Goal: Task Accomplishment & Management: Manage account settings

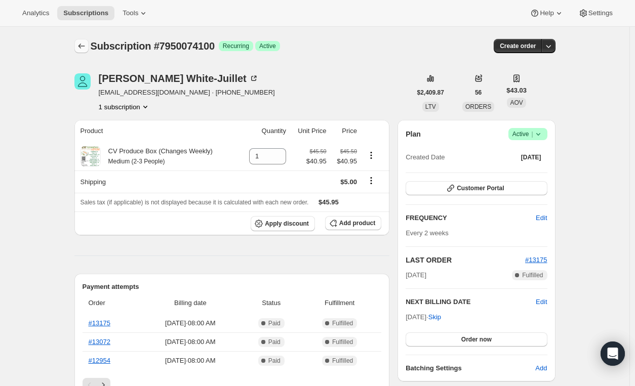
click at [80, 44] on icon "Subscriptions" at bounding box center [81, 46] width 10 height 10
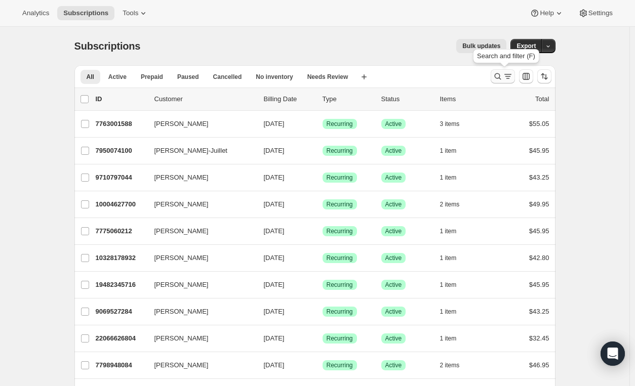
click at [503, 75] on icon "Search and filter results" at bounding box center [498, 76] width 10 height 10
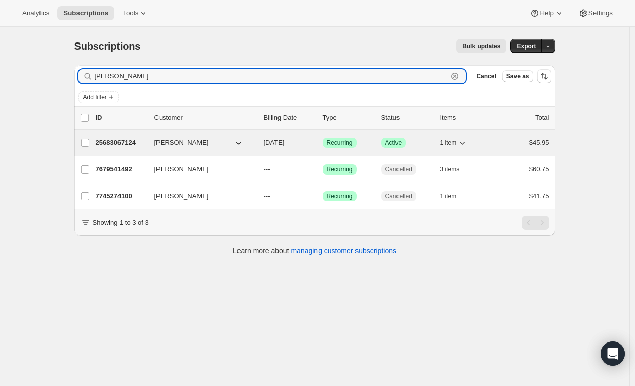
type input "sylvia"
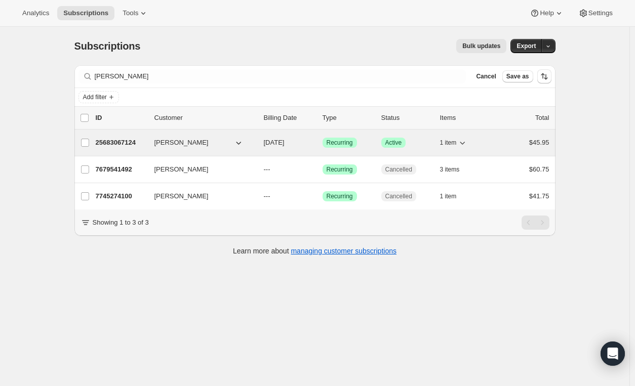
click at [483, 142] on div "1 item" at bounding box center [465, 143] width 51 height 14
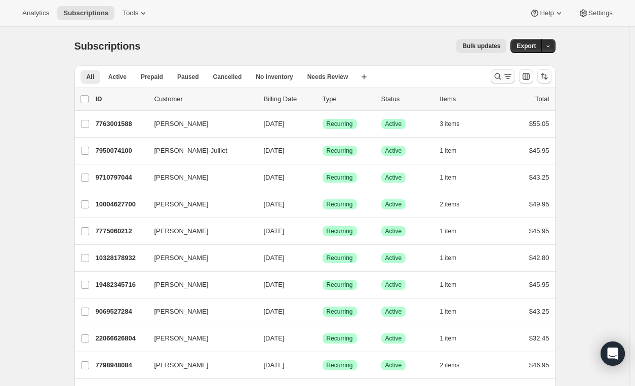
click at [500, 72] on icon "Search and filter results" at bounding box center [498, 76] width 10 height 10
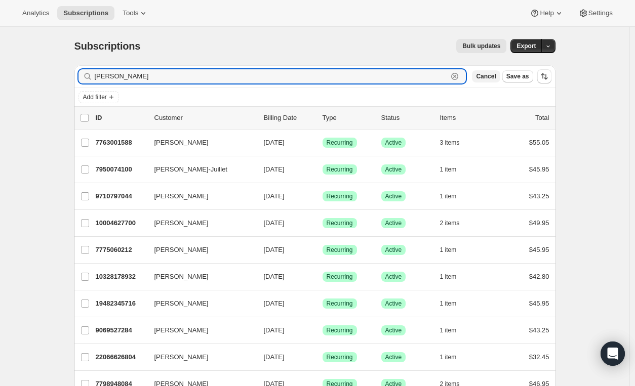
type input "[PERSON_NAME]"
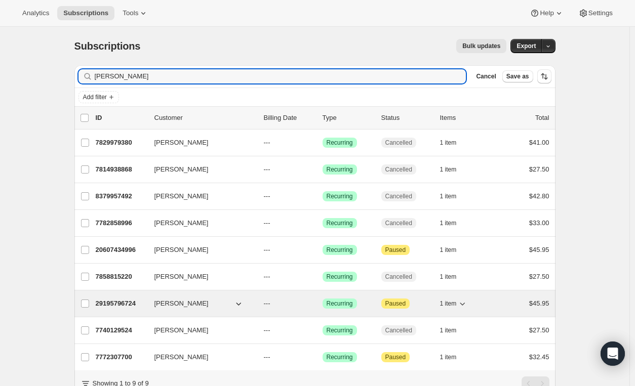
click at [218, 304] on button "[PERSON_NAME]" at bounding box center [198, 304] width 101 height 16
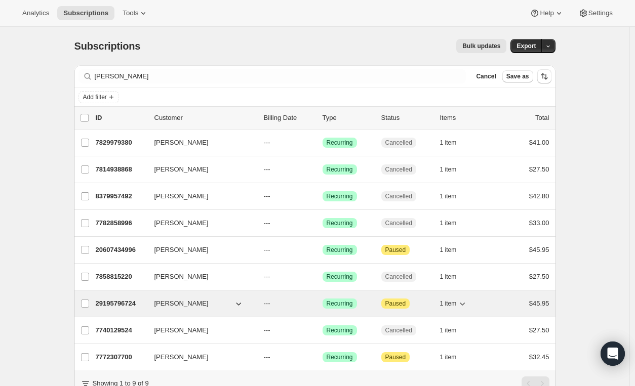
click at [431, 304] on p "Attention Paused" at bounding box center [406, 304] width 51 height 10
